Goal: Information Seeking & Learning: Learn about a topic

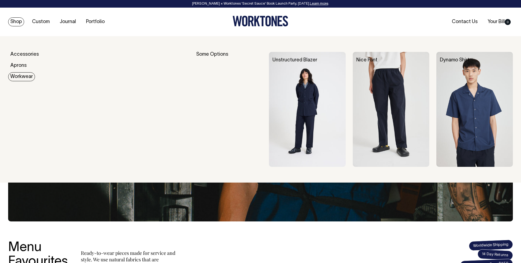
click at [24, 78] on link "Workwear" at bounding box center [21, 76] width 27 height 9
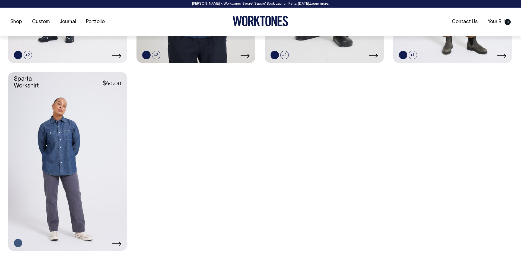
click at [75, 131] on link at bounding box center [67, 161] width 119 height 178
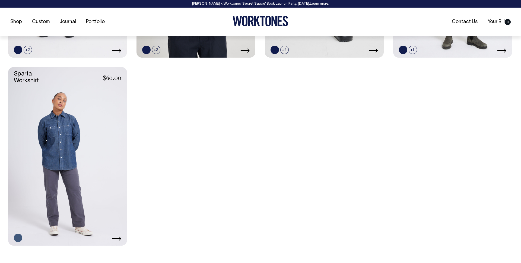
scroll to position [391, 0]
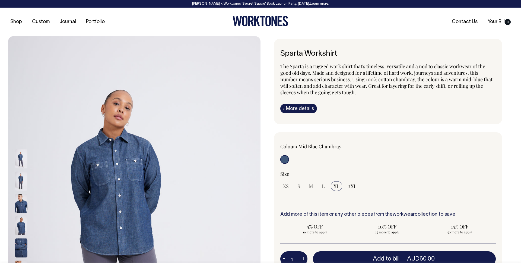
scroll to position [2, 0]
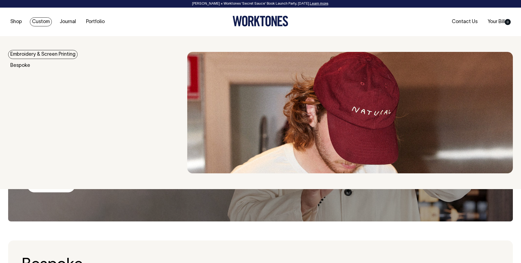
click at [51, 53] on link "Embroidery & Screen Printing" at bounding box center [43, 54] width 70 height 9
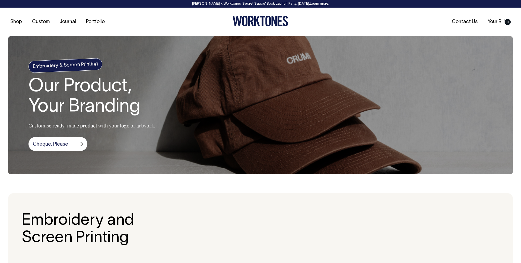
click at [80, 109] on h1 "Our Product, Your Branding" at bounding box center [92, 97] width 127 height 41
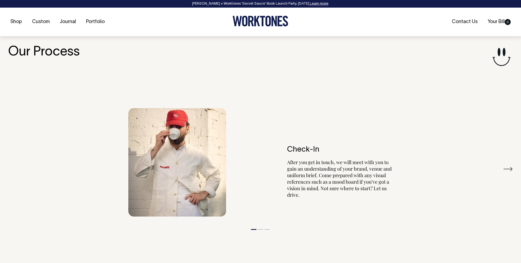
scroll to position [627, 0]
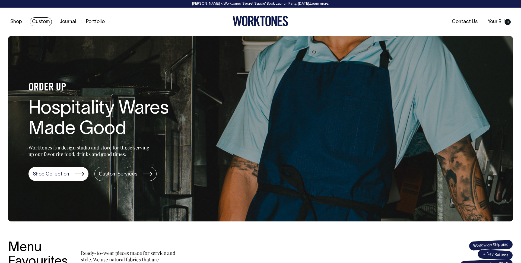
click at [46, 20] on link "Custom" at bounding box center [41, 21] width 22 height 9
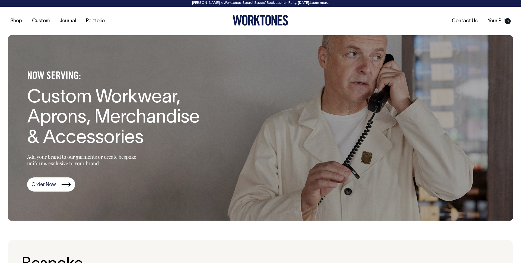
click at [44, 54] on section "NOW SERVING: Custom Workwear, Aprons, Merchandise & Accessories Add your brand …" at bounding box center [260, 127] width 505 height 185
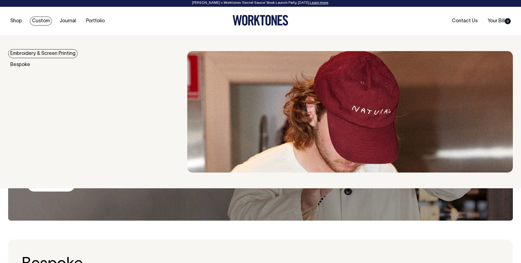
click at [41, 52] on link "Embroidery & Screen Printing" at bounding box center [43, 53] width 70 height 9
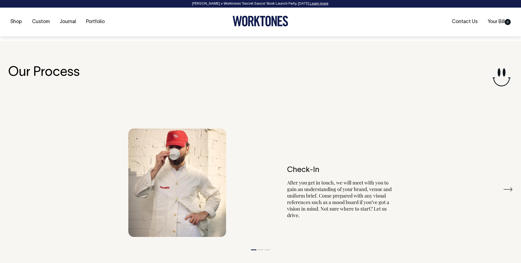
scroll to position [628, 0]
